Goal: Task Accomplishment & Management: Manage account settings

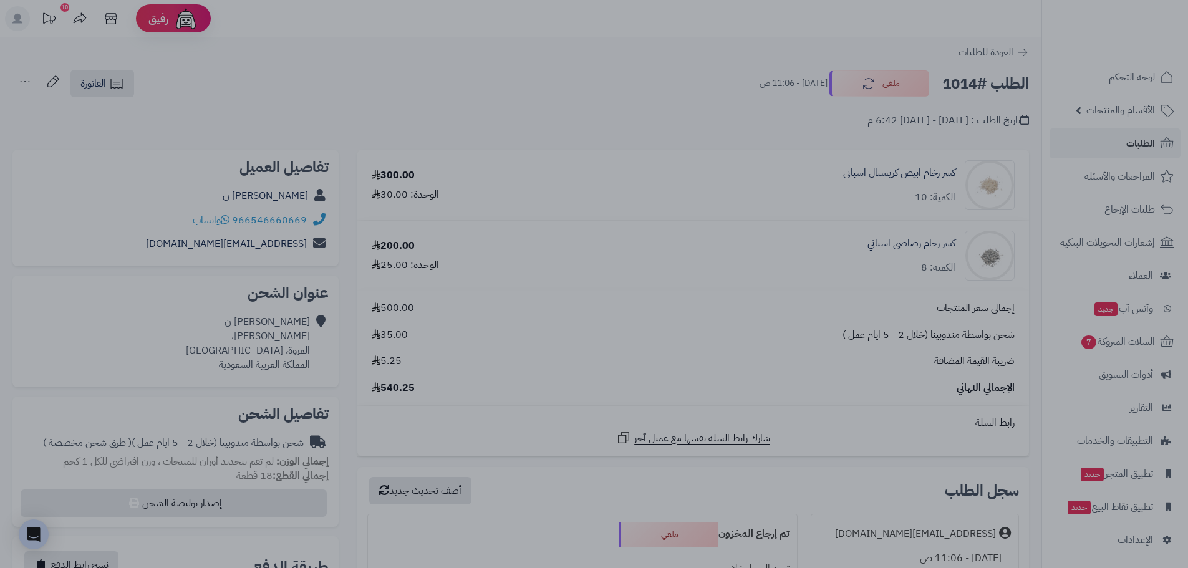
click at [753, 283] on div at bounding box center [594, 284] width 1188 height 568
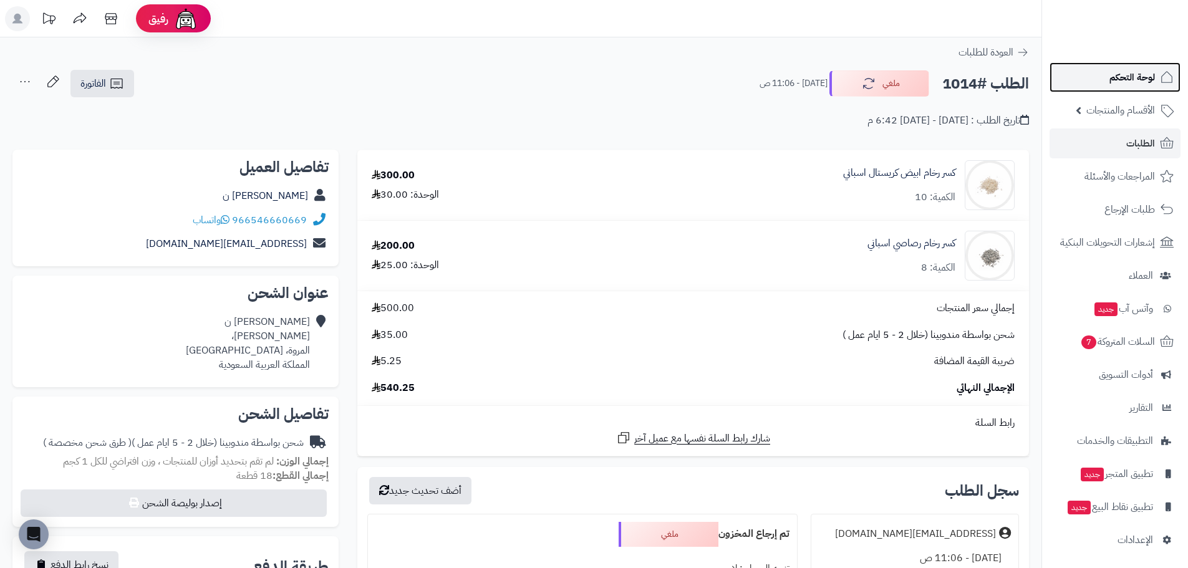
click at [1124, 73] on span "لوحة التحكم" at bounding box center [1133, 77] width 46 height 17
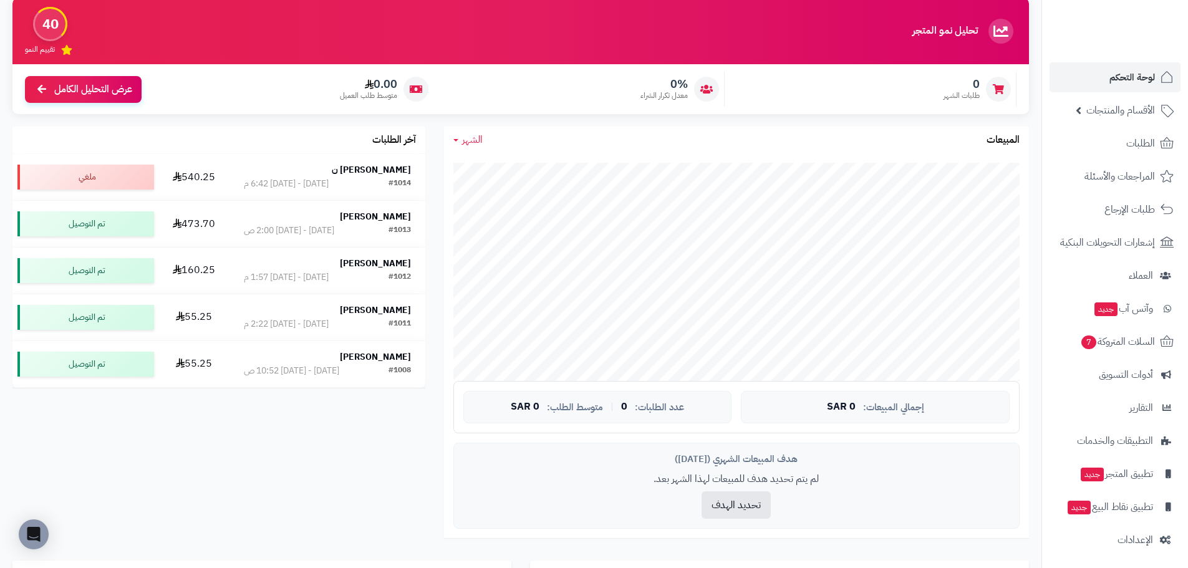
scroll to position [125, 0]
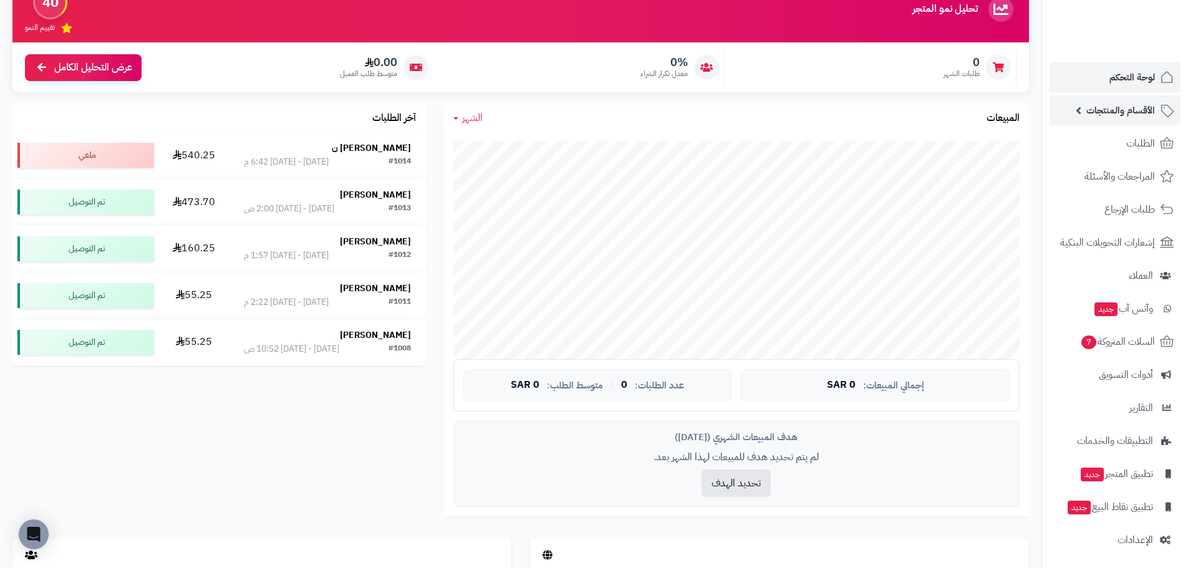
click at [1123, 115] on span "الأقسام والمنتجات" at bounding box center [1121, 110] width 69 height 17
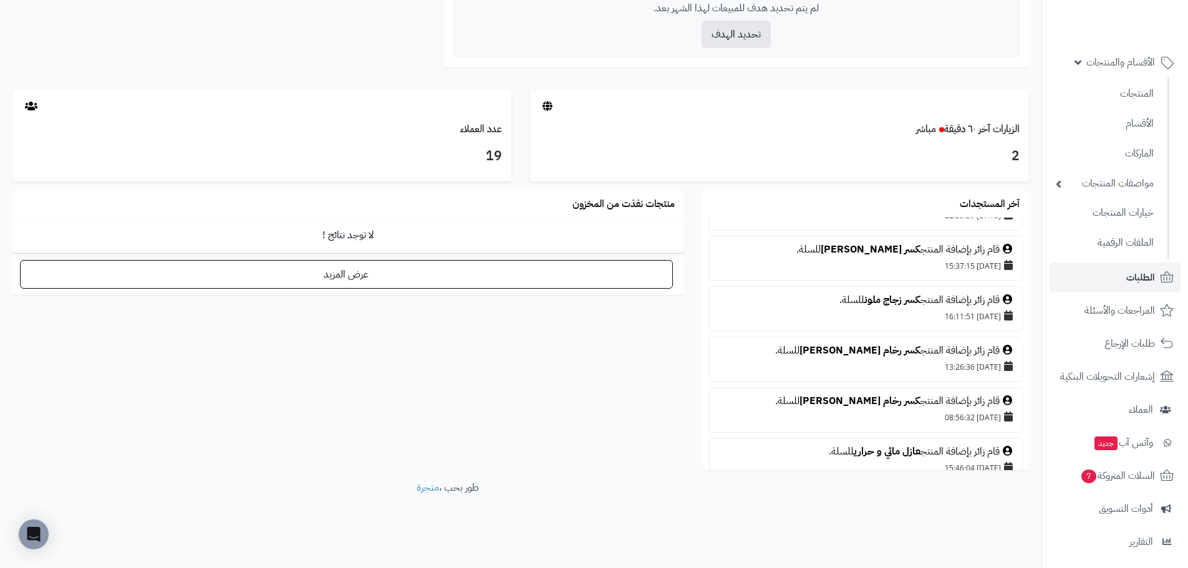
scroll to position [185, 0]
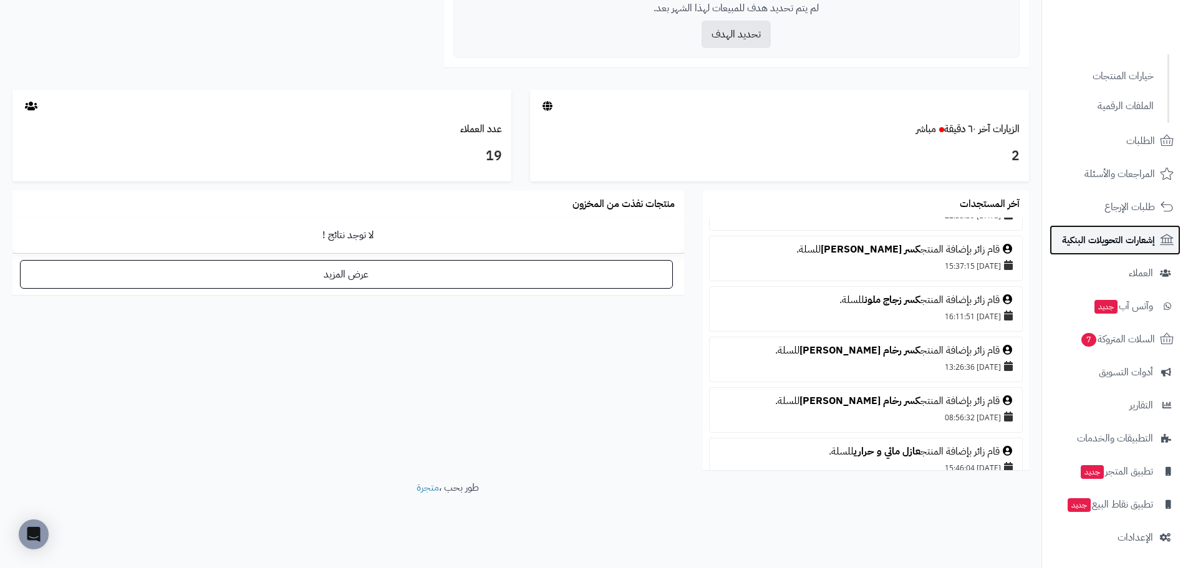
click at [1097, 243] on span "إشعارات التحويلات البنكية" at bounding box center [1108, 239] width 93 height 17
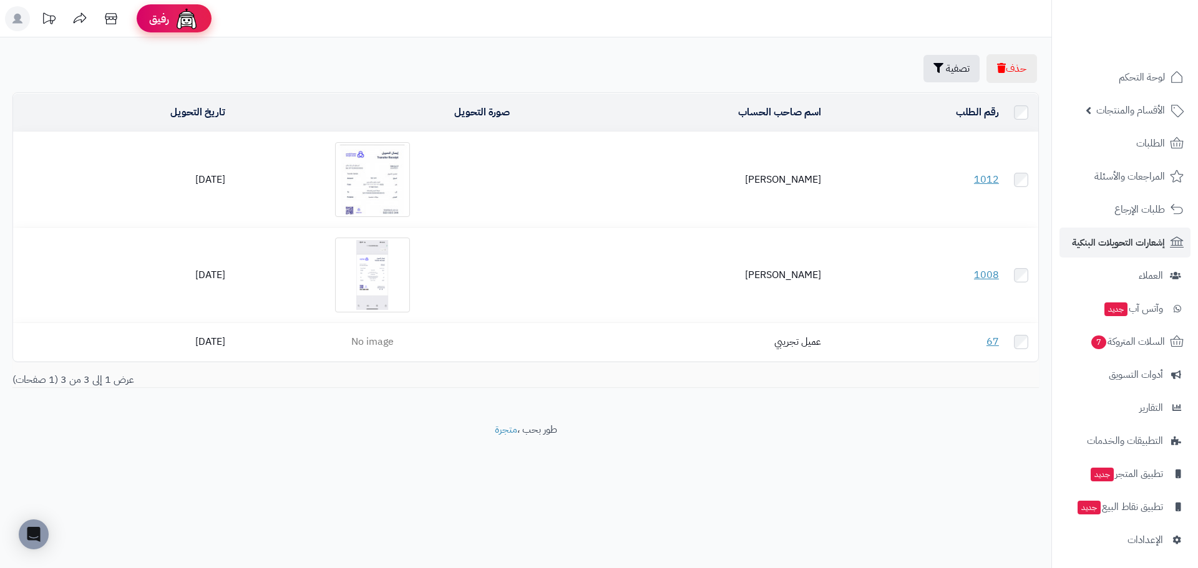
click at [159, 23] on span "رفيق" at bounding box center [159, 18] width 20 height 15
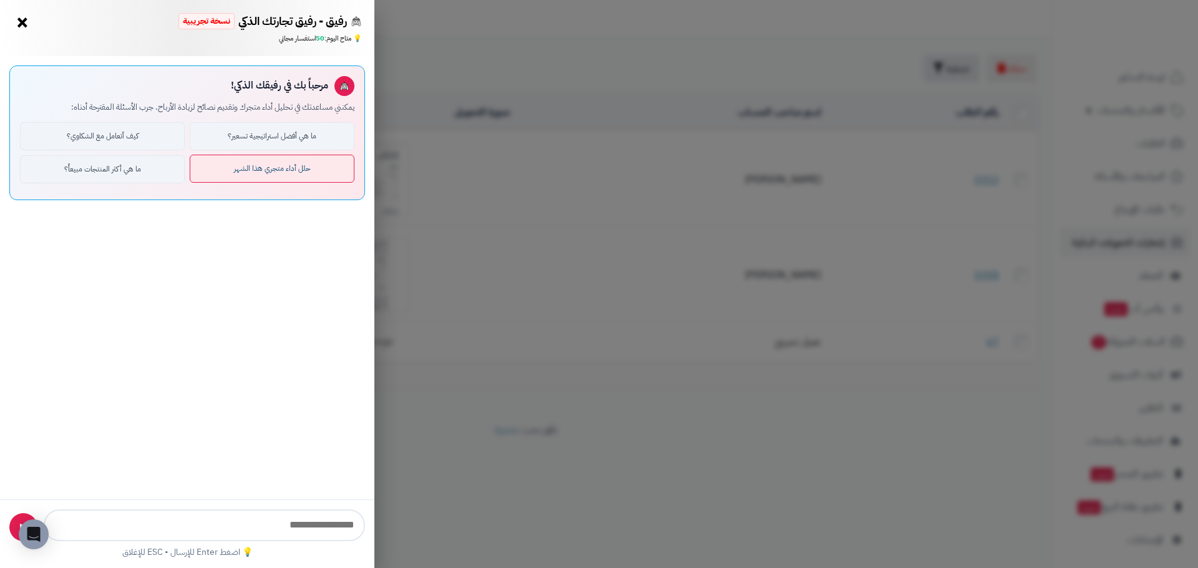
click at [260, 174] on button "حلل أداء متجري هذا الشهر" at bounding box center [272, 169] width 165 height 28
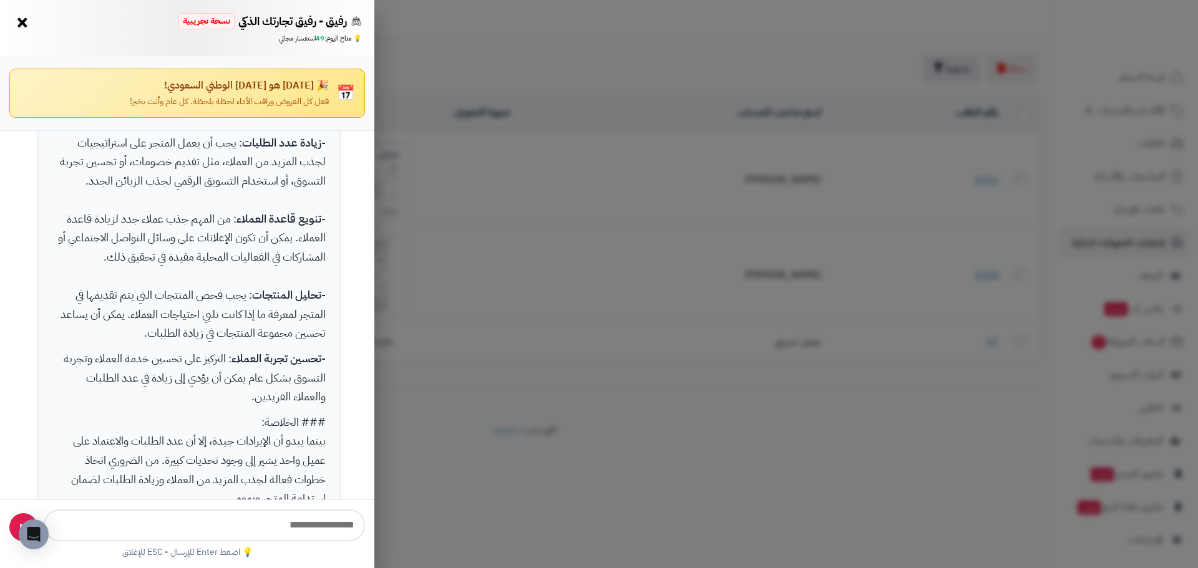
scroll to position [533, 0]
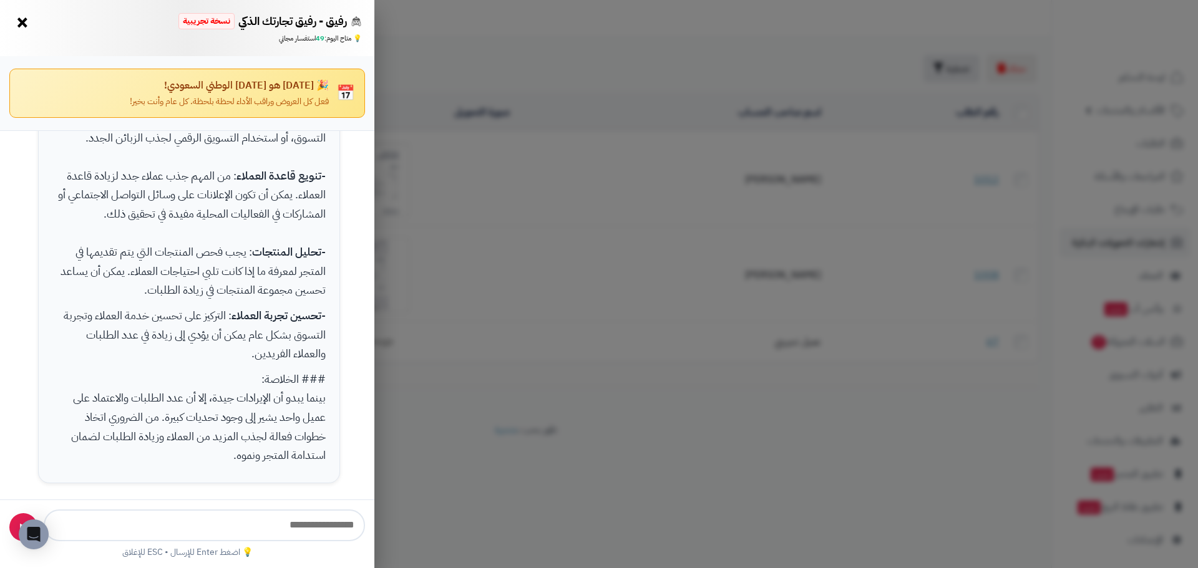
click at [483, 281] on div "رفيق - رفيق تجارتك الذكي نسخة تجريبية 🌱 تاجر جديد × 💡 متاح اليوم: 49 استفسار مج…" at bounding box center [599, 284] width 1198 height 568
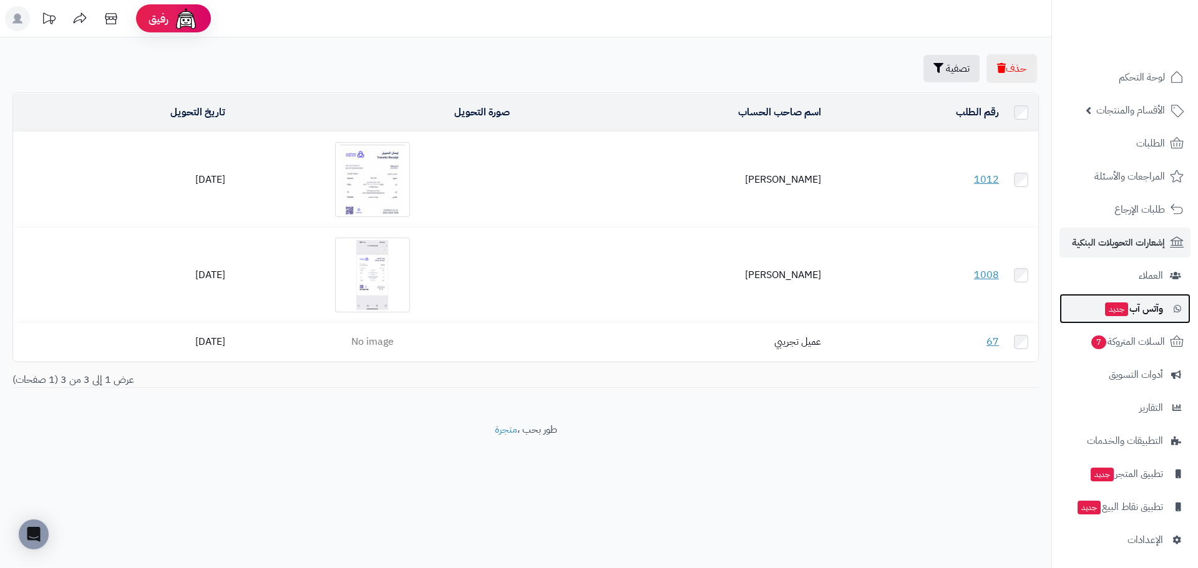
click at [1150, 308] on span "وآتس آب جديد" at bounding box center [1133, 308] width 59 height 17
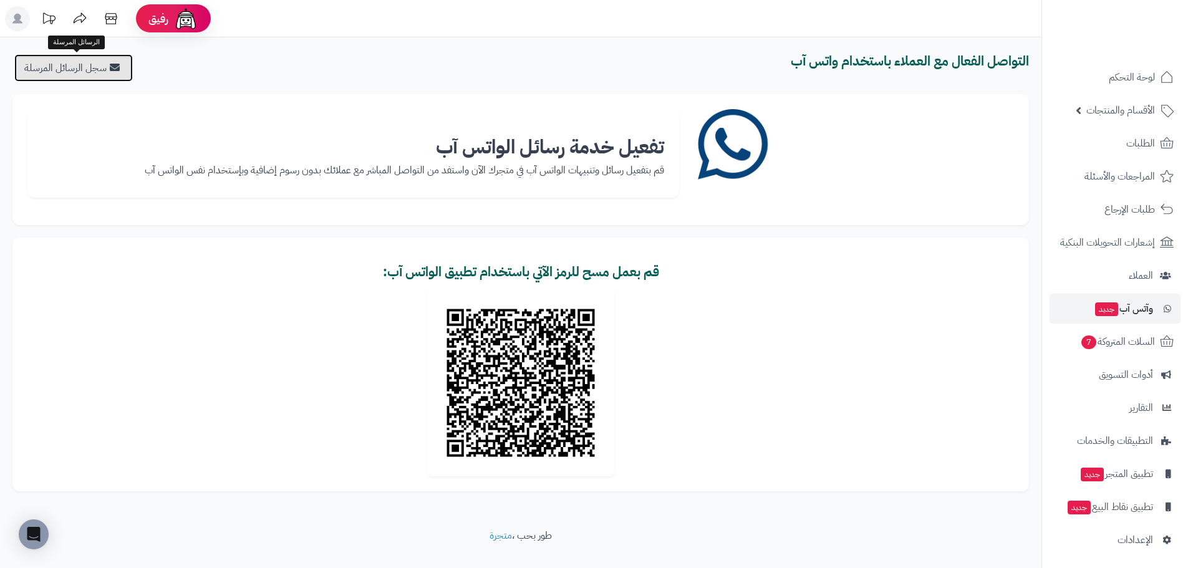
click at [84, 77] on link "سجل الرسائل المرسلة" at bounding box center [73, 67] width 119 height 27
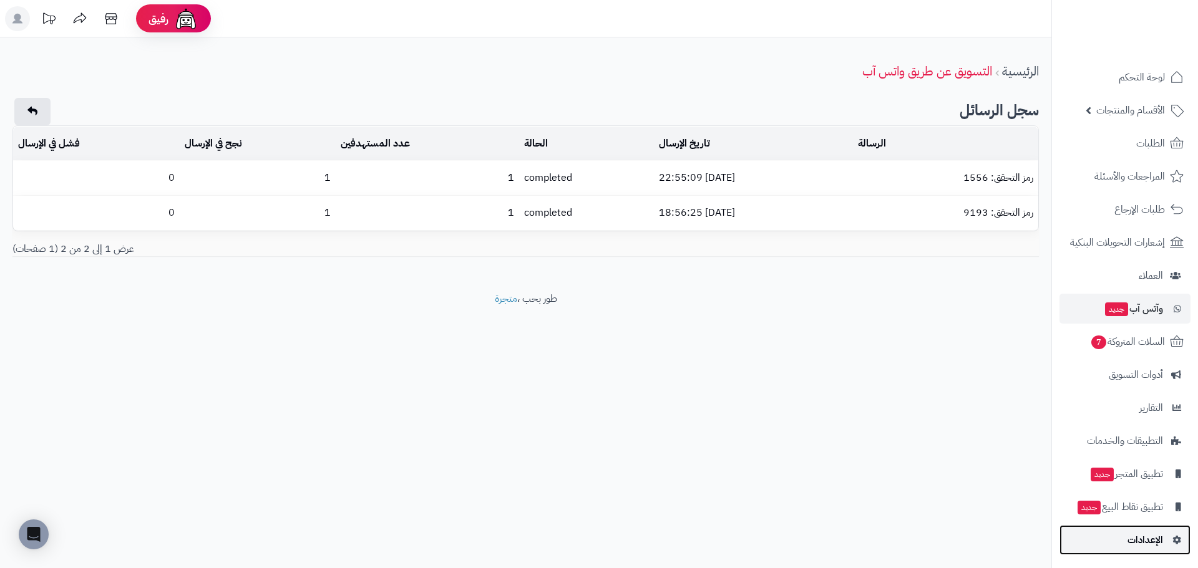
click at [1123, 541] on link "الإعدادات" at bounding box center [1124, 540] width 131 height 30
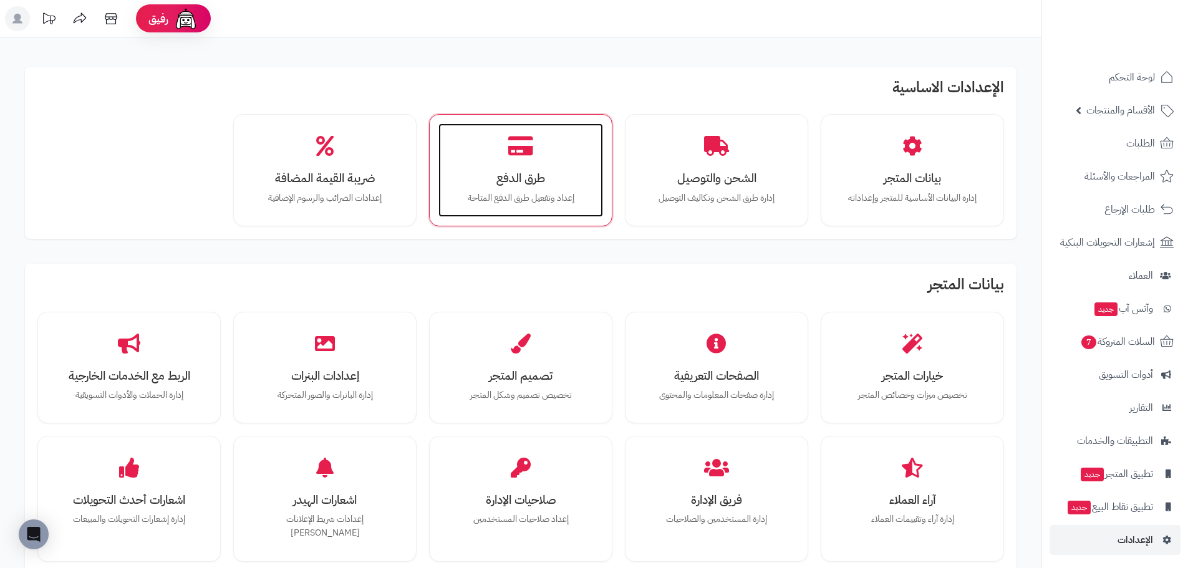
click at [565, 179] on h3 "طرق الدفع" at bounding box center [521, 178] width 140 height 13
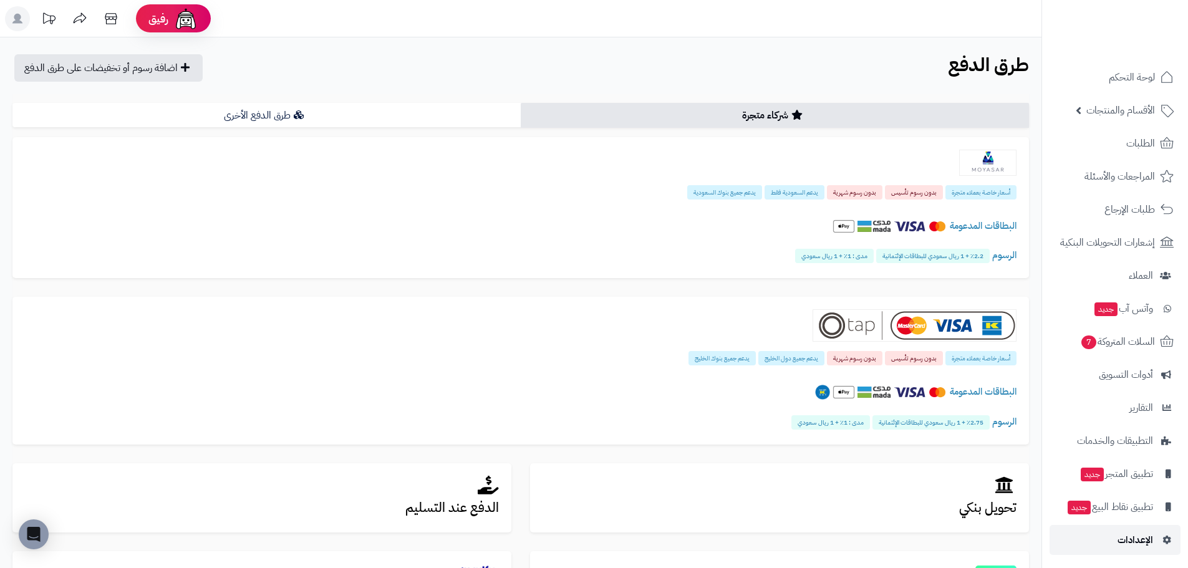
click at [1118, 537] on link "الإعدادات" at bounding box center [1115, 540] width 131 height 30
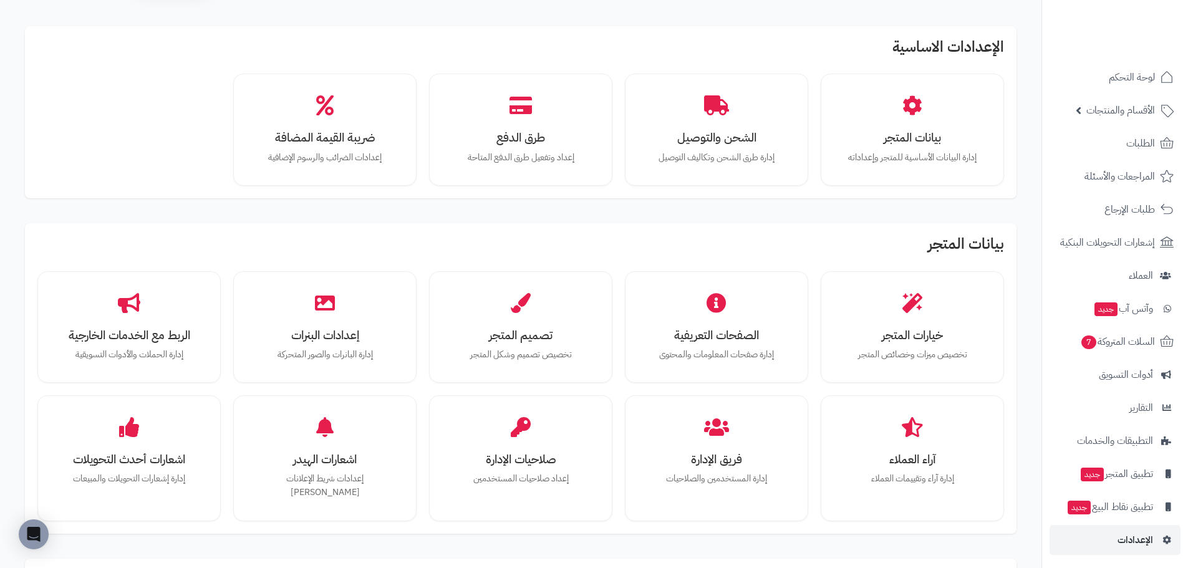
scroll to position [62, 0]
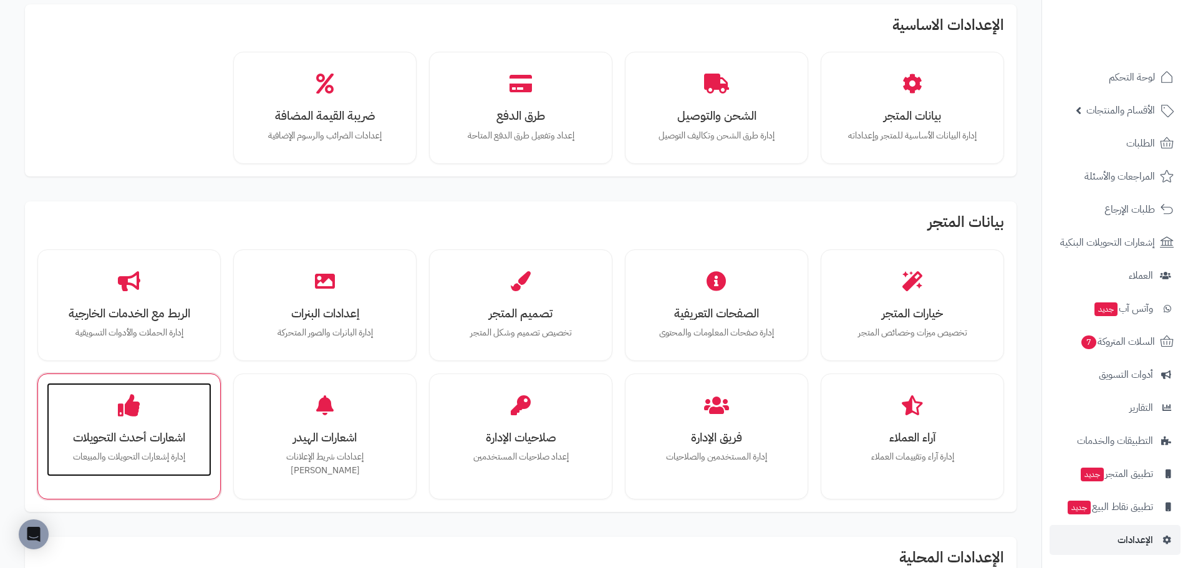
click at [129, 422] on div "اشعارات أحدث التحويلات إدارة إشعارات التحويلات والمبيعات" at bounding box center [129, 430] width 165 height 94
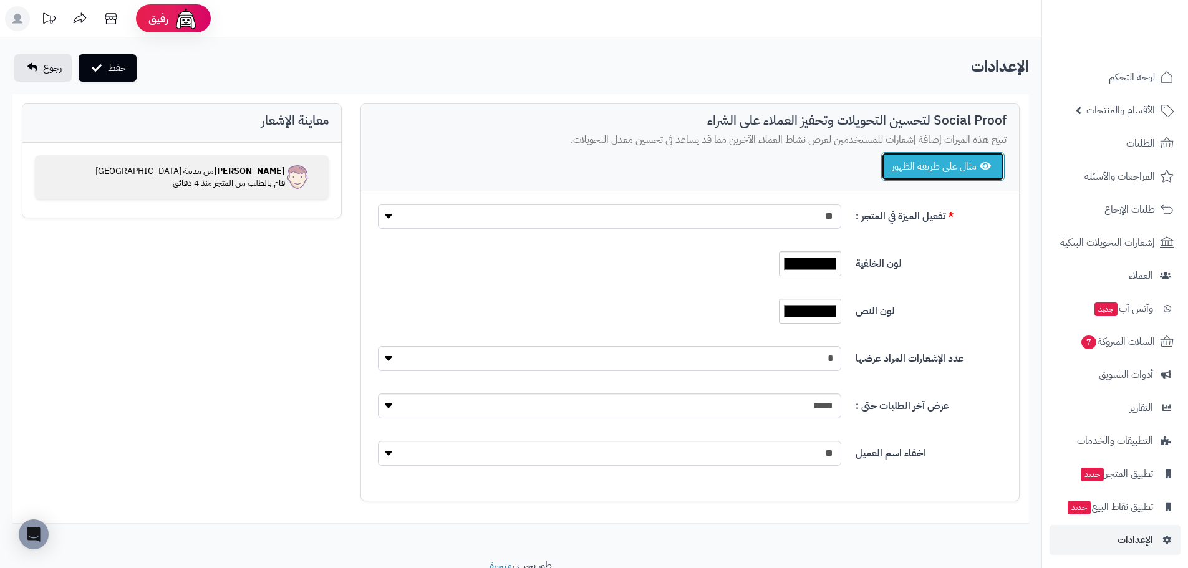
click at [920, 173] on button "مثال على طريقة الظهور" at bounding box center [943, 166] width 124 height 29
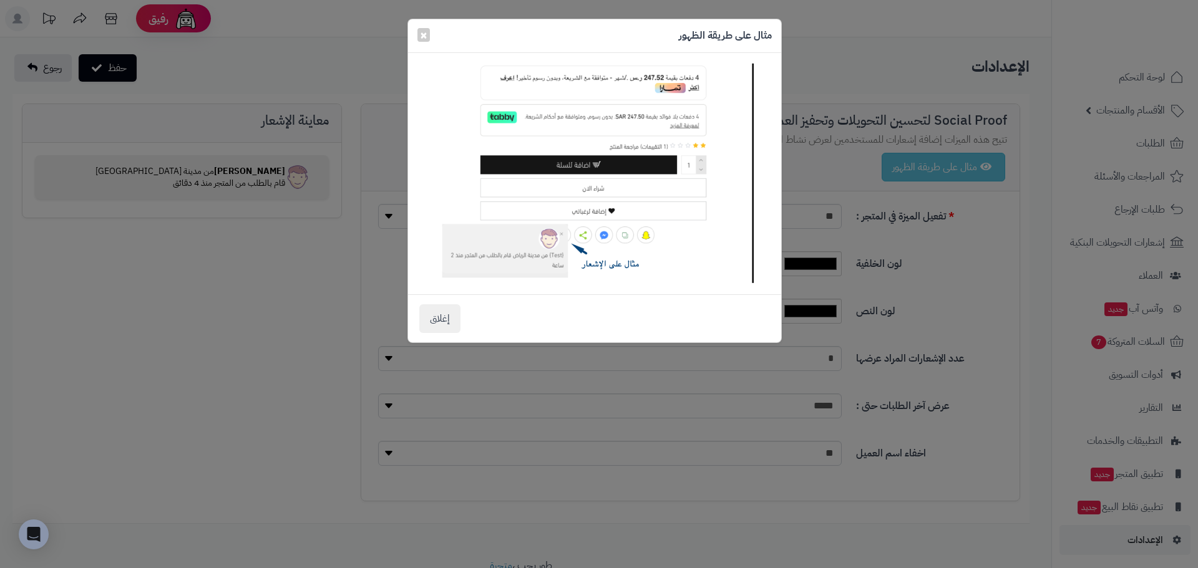
click at [914, 228] on div "مثال على طريقة الظهور × إغلاق" at bounding box center [599, 284] width 1198 height 568
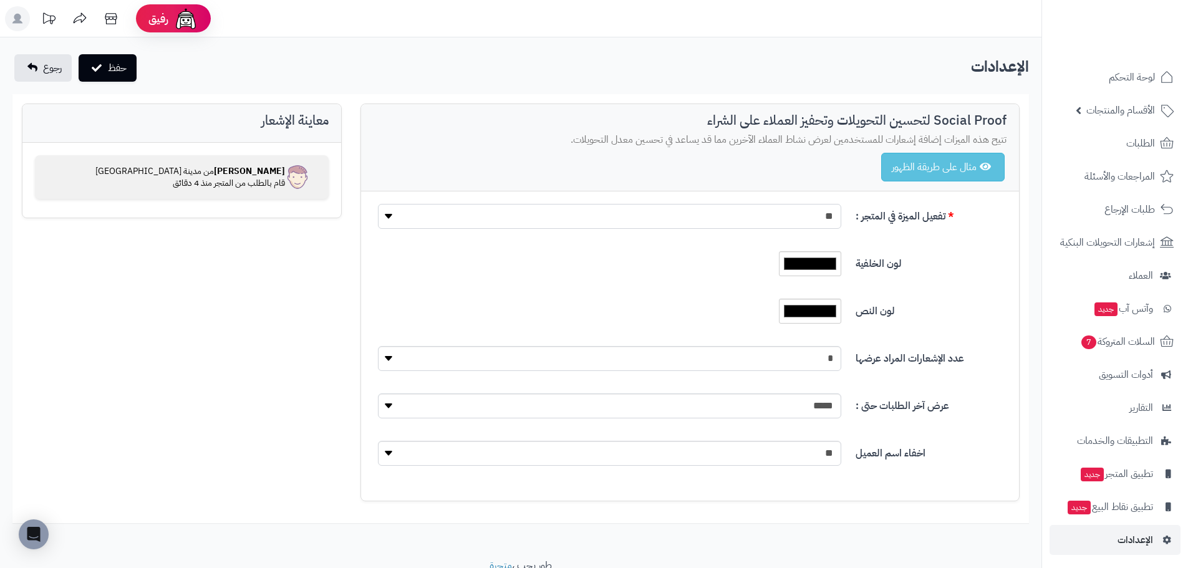
click at [699, 220] on select "** ***" at bounding box center [610, 216] width 464 height 25
select select "*"
click at [378, 204] on select "** ***" at bounding box center [610, 216] width 464 height 25
click at [812, 315] on input "*******" at bounding box center [810, 311] width 62 height 25
click at [701, 304] on div "*******" at bounding box center [610, 311] width 482 height 25
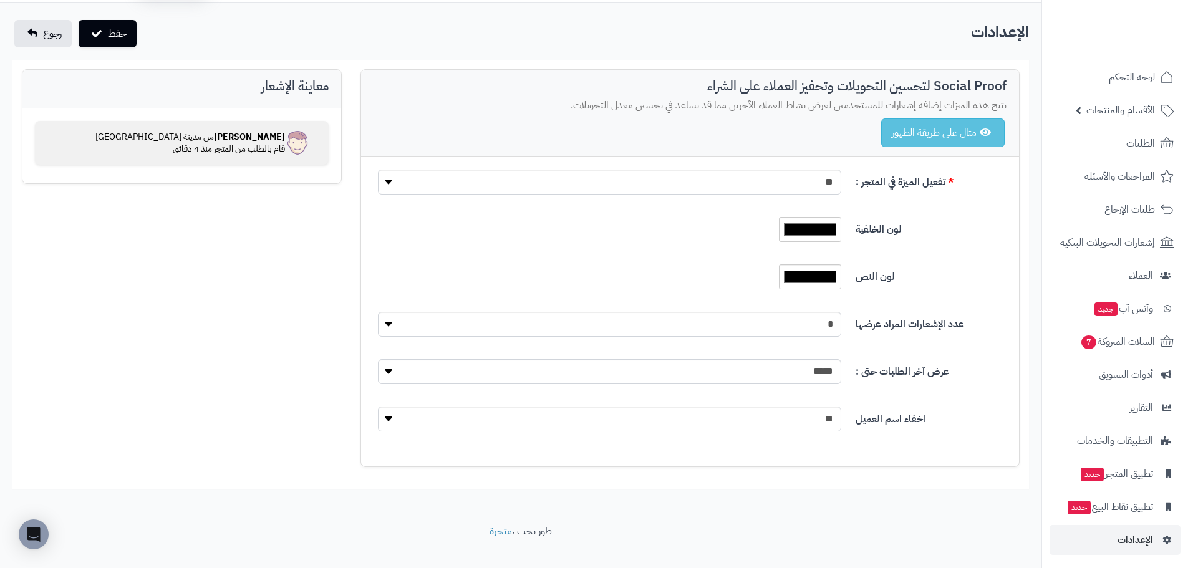
scroll to position [53, 0]
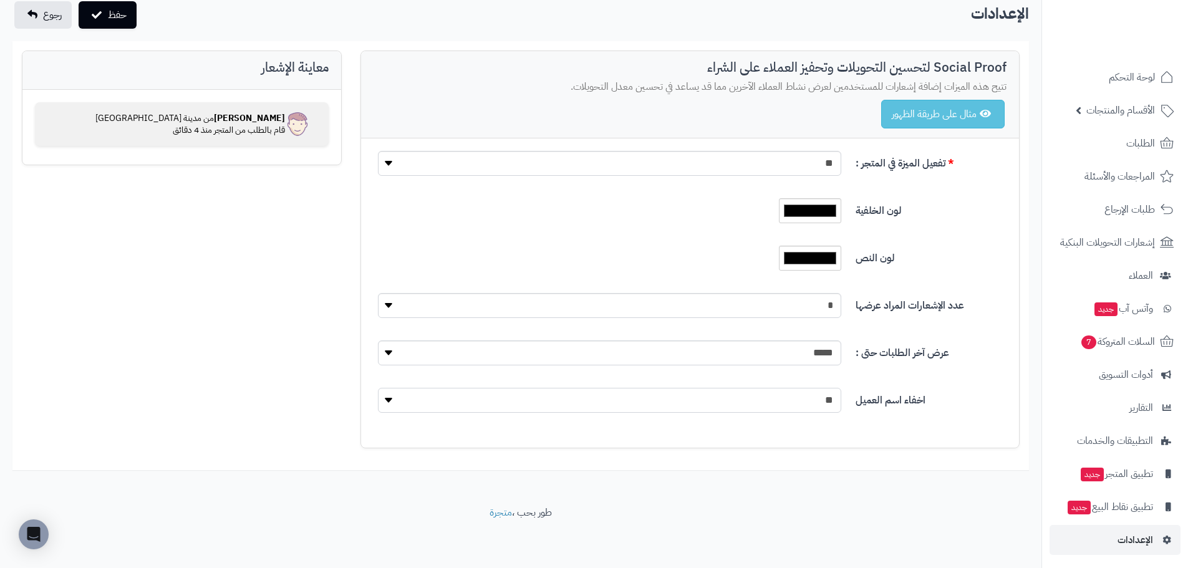
click at [777, 404] on select "** ***" at bounding box center [610, 400] width 464 height 25
click at [378, 388] on select "** ***" at bounding box center [610, 400] width 464 height 25
click at [109, 21] on button "حفظ" at bounding box center [108, 14] width 58 height 27
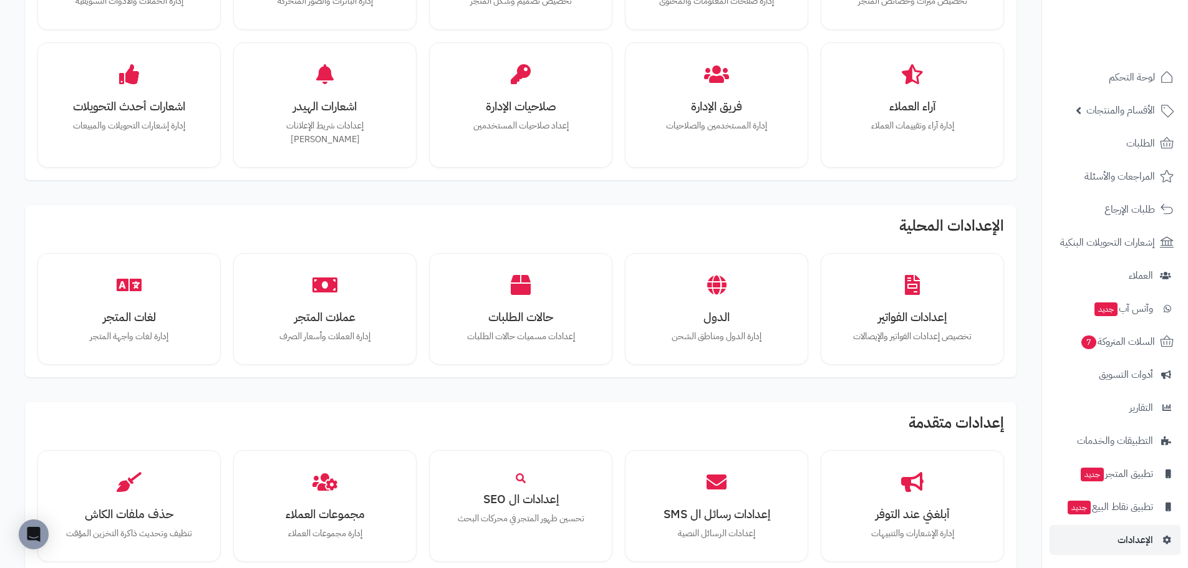
scroll to position [437, 0]
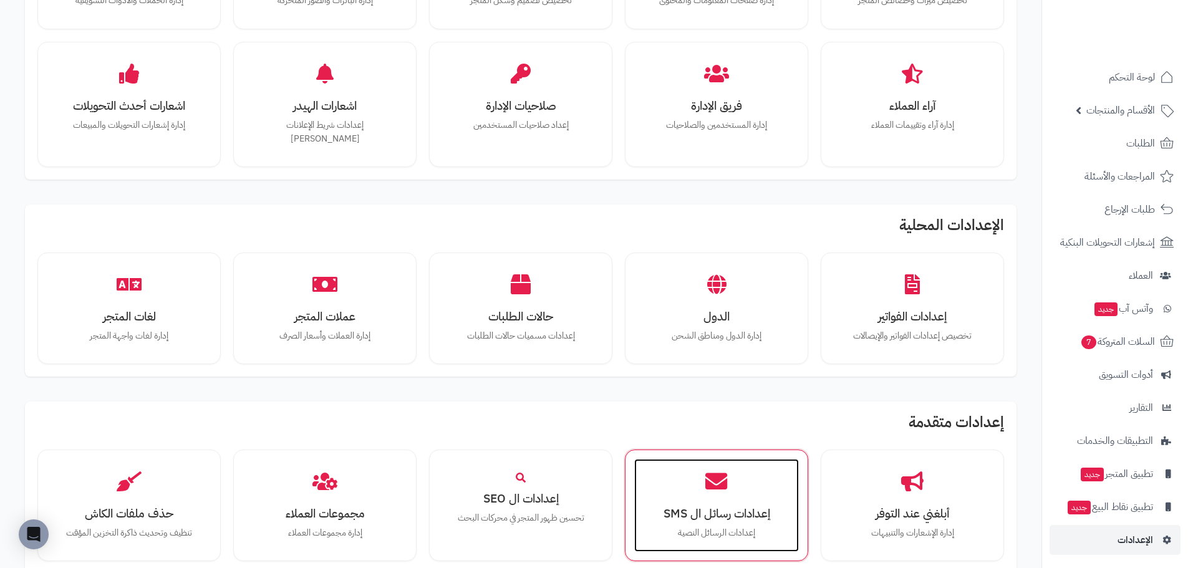
click at [676, 510] on div "إعدادات رسائل ال SMS إعدادات الرسائل النصية" at bounding box center [716, 506] width 165 height 94
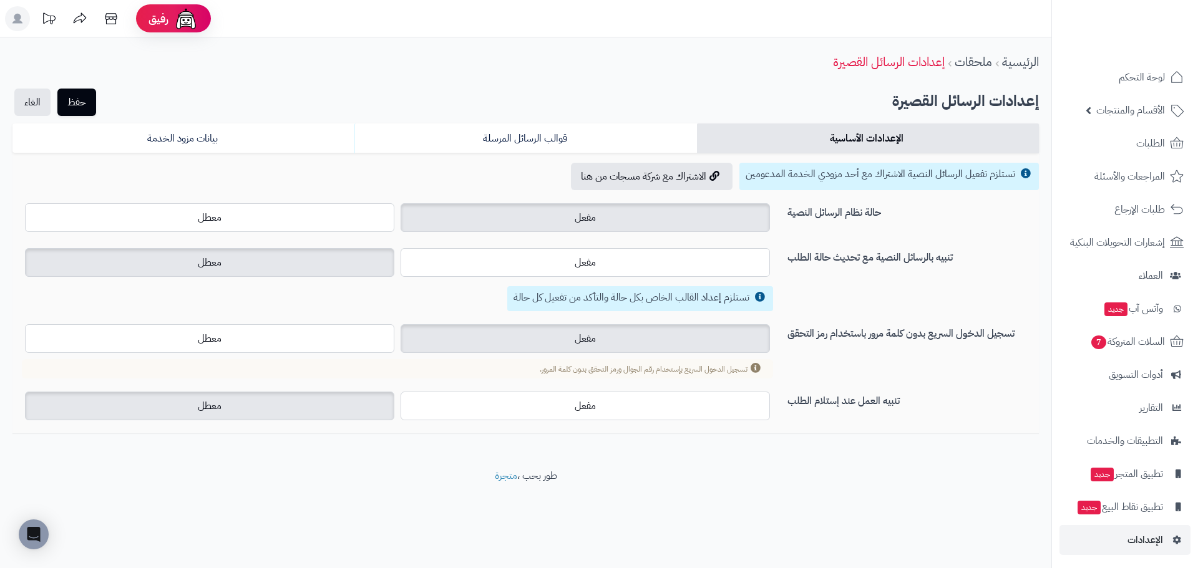
click at [465, 220] on label "مفعل" at bounding box center [585, 217] width 369 height 29
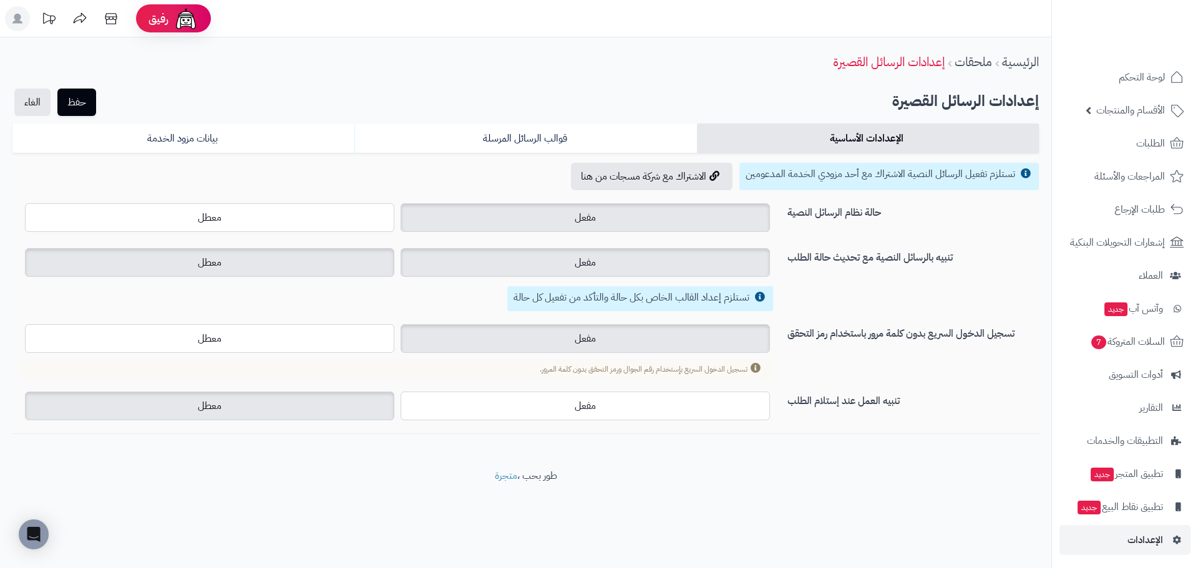
click at [506, 254] on label "مفعل" at bounding box center [585, 262] width 369 height 29
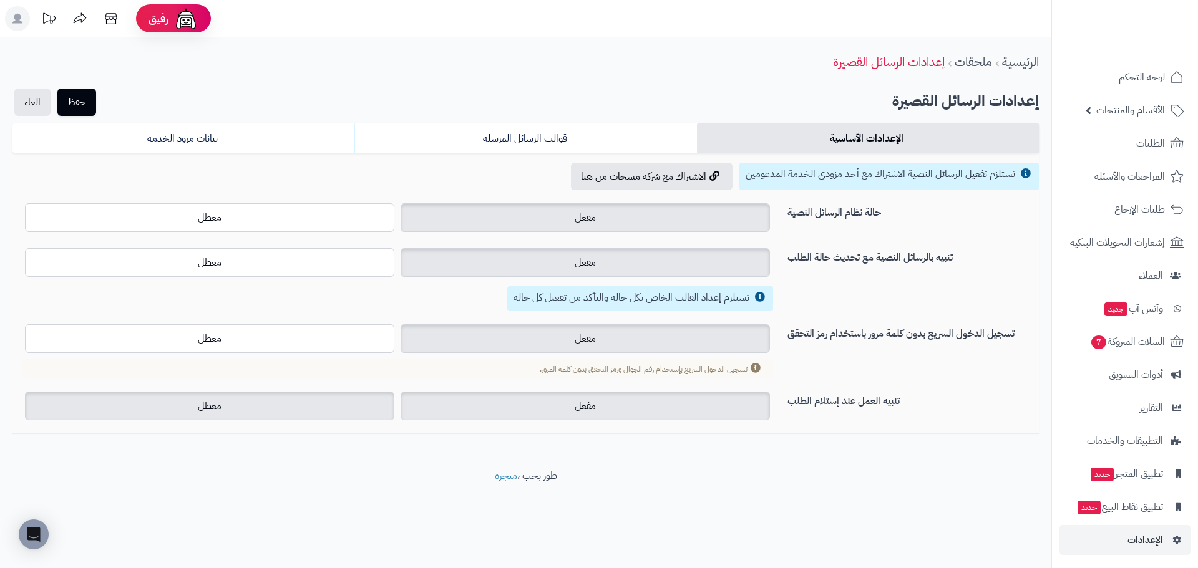
click at [573, 409] on label "مفعل" at bounding box center [585, 406] width 369 height 29
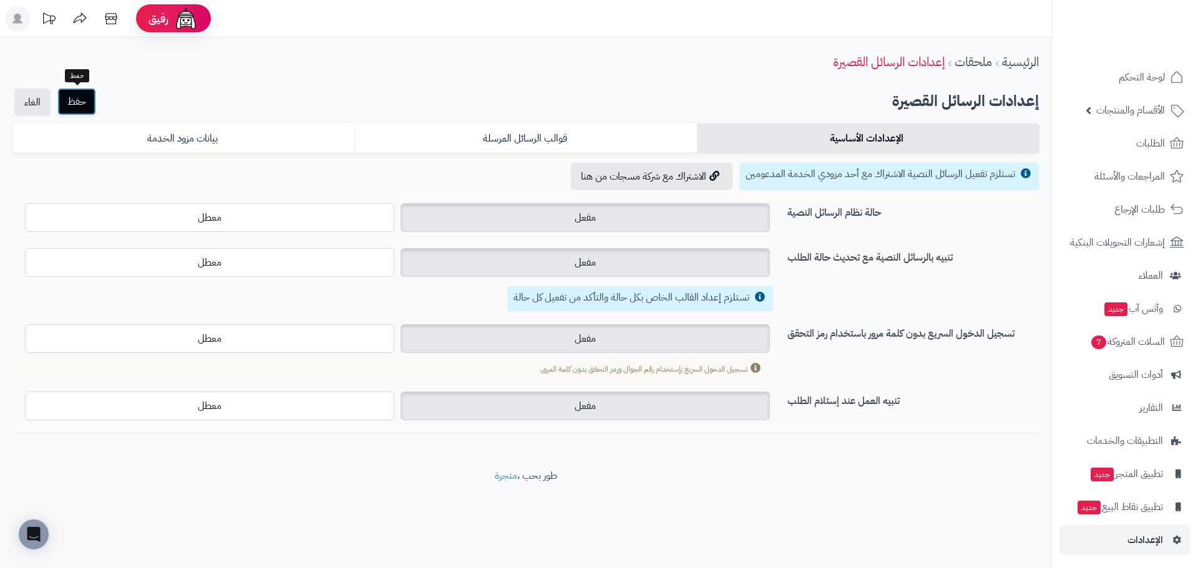
click at [72, 98] on button "حفظ" at bounding box center [76, 101] width 39 height 27
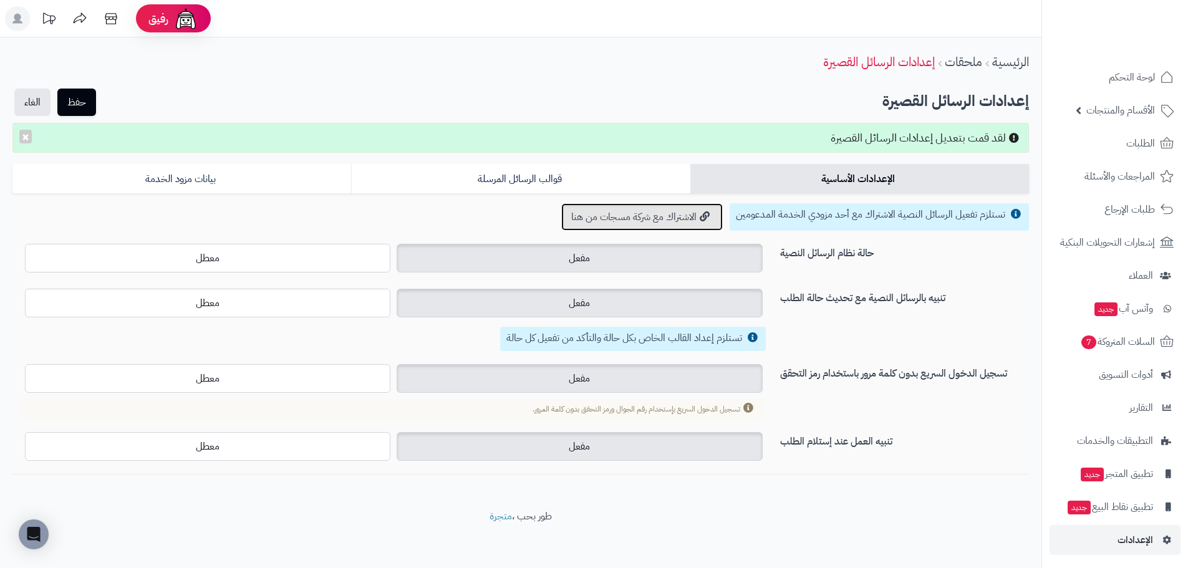
click at [671, 216] on link "الاشتراك مع شركة مسجات من هنا" at bounding box center [642, 216] width 162 height 27
